Goal: Information Seeking & Learning: Learn about a topic

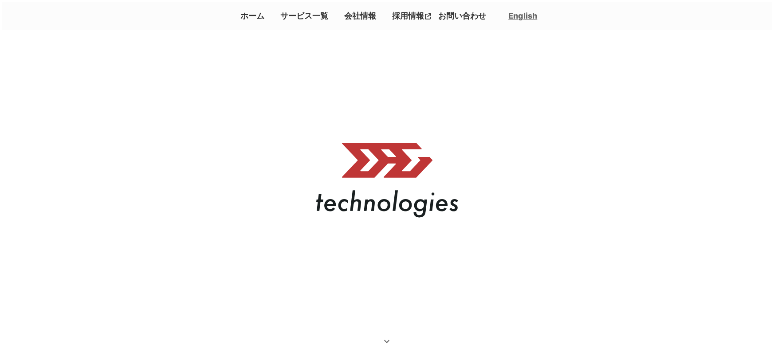
click at [355, 17] on link "会社情報" at bounding box center [360, 15] width 39 height 15
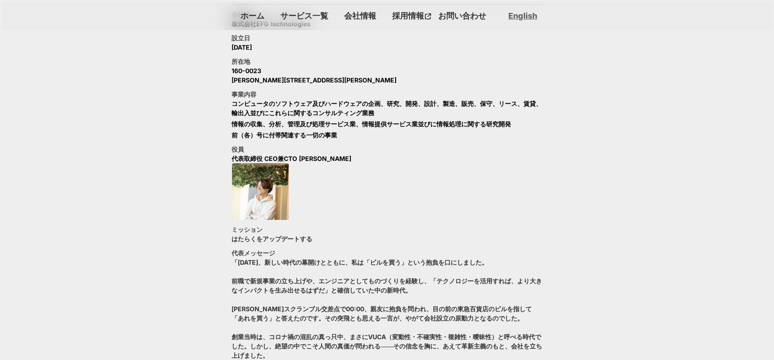
scroll to position [486, 0]
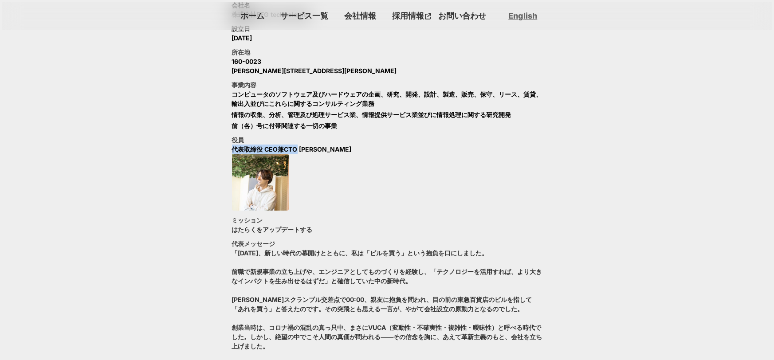
drag, startPoint x: 296, startPoint y: 148, endPoint x: 232, endPoint y: 150, distance: 64.4
click at [232, 150] on p "代表取締役 CEO兼CTO [PERSON_NAME]" at bounding box center [292, 149] width 120 height 9
copy p "代表取締役 CEO兼CTO"
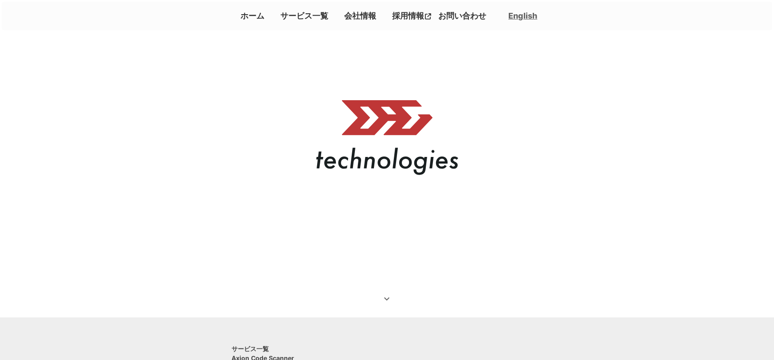
scroll to position [445, 0]
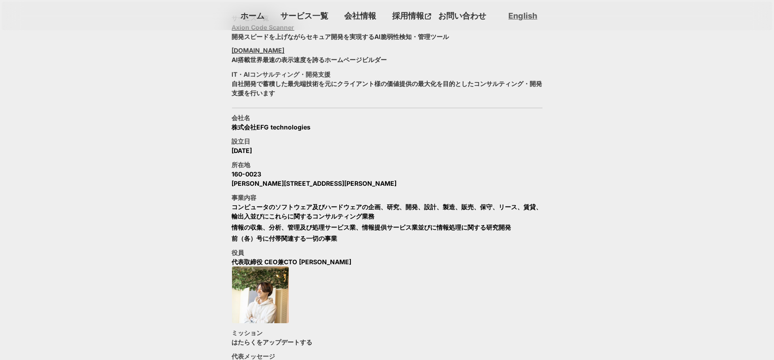
scroll to position [426, 0]
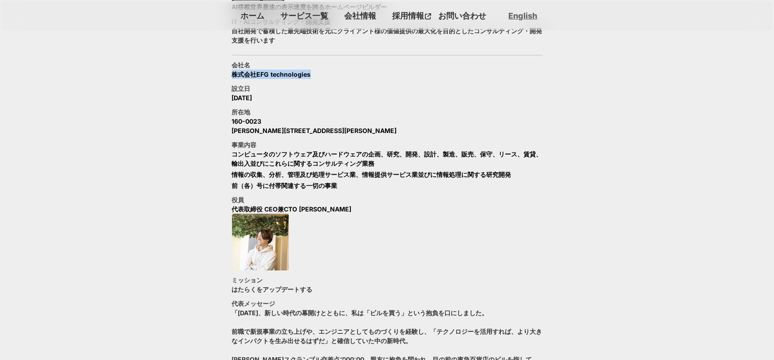
drag, startPoint x: 310, startPoint y: 75, endPoint x: 219, endPoint y: 72, distance: 91.9
click at [219, 72] on section "サービス一覧 Axion Code Scanner 開発スピードを上げながらセキュア開発を実現するAI脆弱性検知・管理ツール [DOMAIN_NAME] AI…" at bounding box center [387, 263] width 774 height 658
copy p "株式会社EFG technologies"
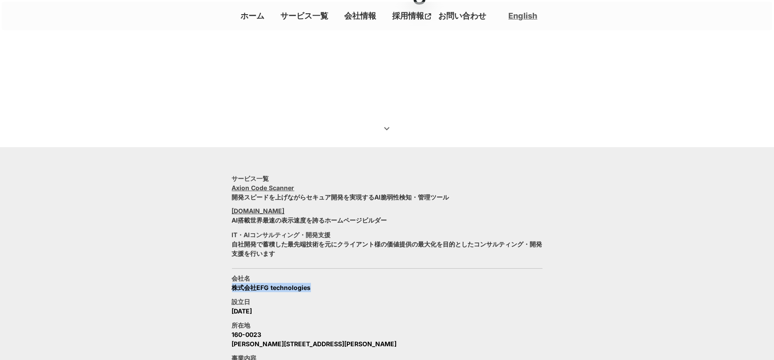
scroll to position [63, 0]
